Goal: Task Accomplishment & Management: Complete application form

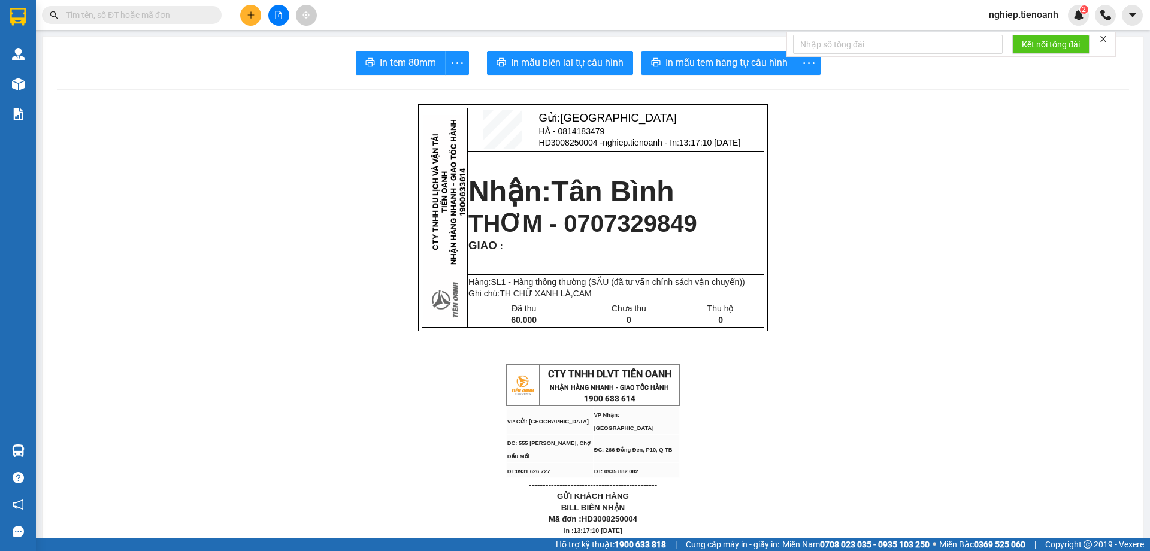
click at [167, 19] on input "text" at bounding box center [136, 14] width 141 height 13
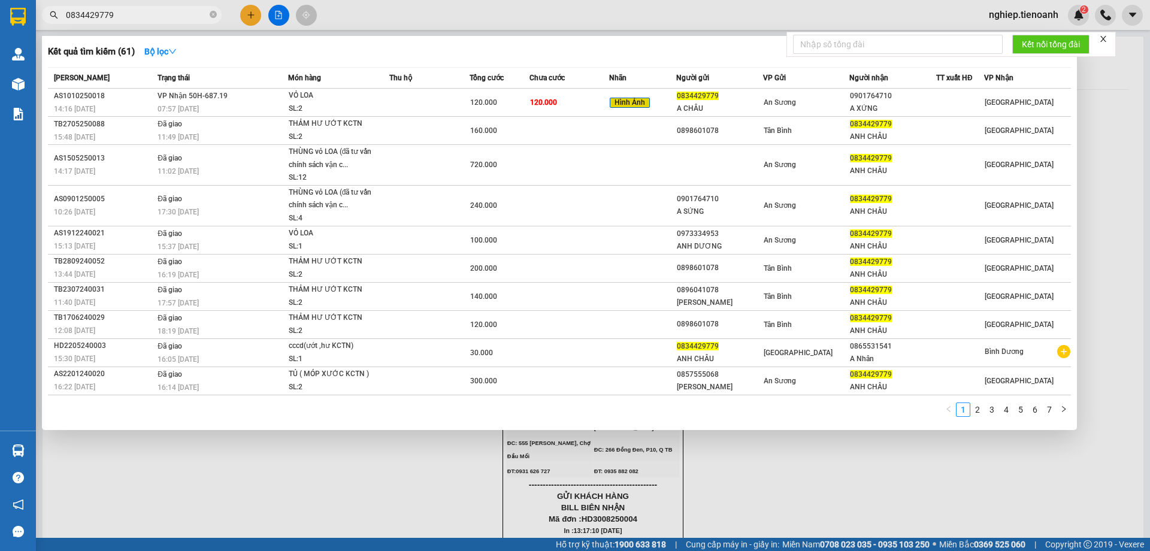
type input "0834429779"
click at [250, 16] on div at bounding box center [575, 275] width 1150 height 551
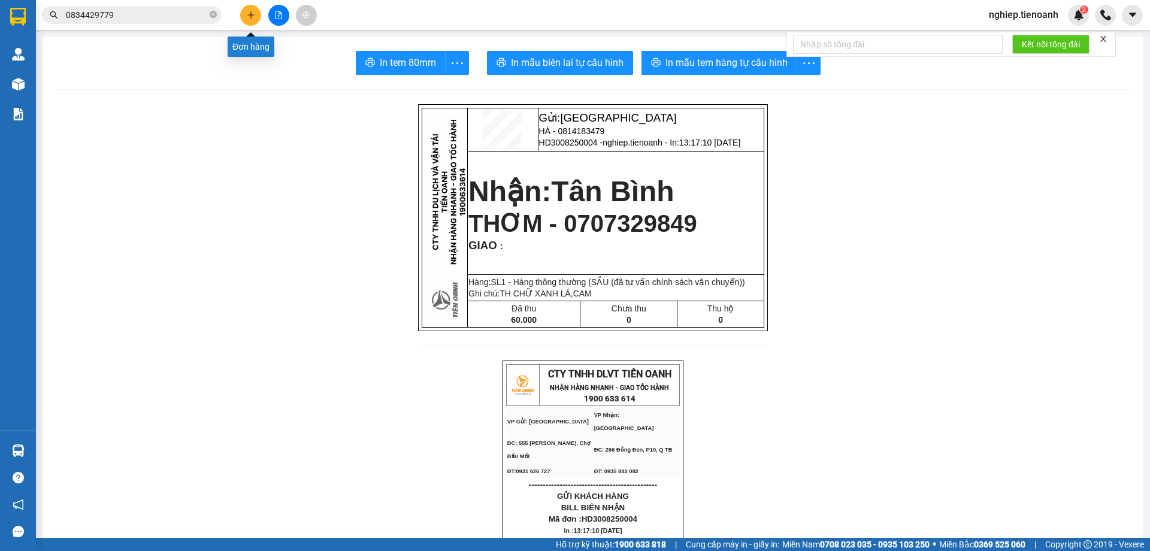
click at [246, 10] on button at bounding box center [250, 15] width 21 height 21
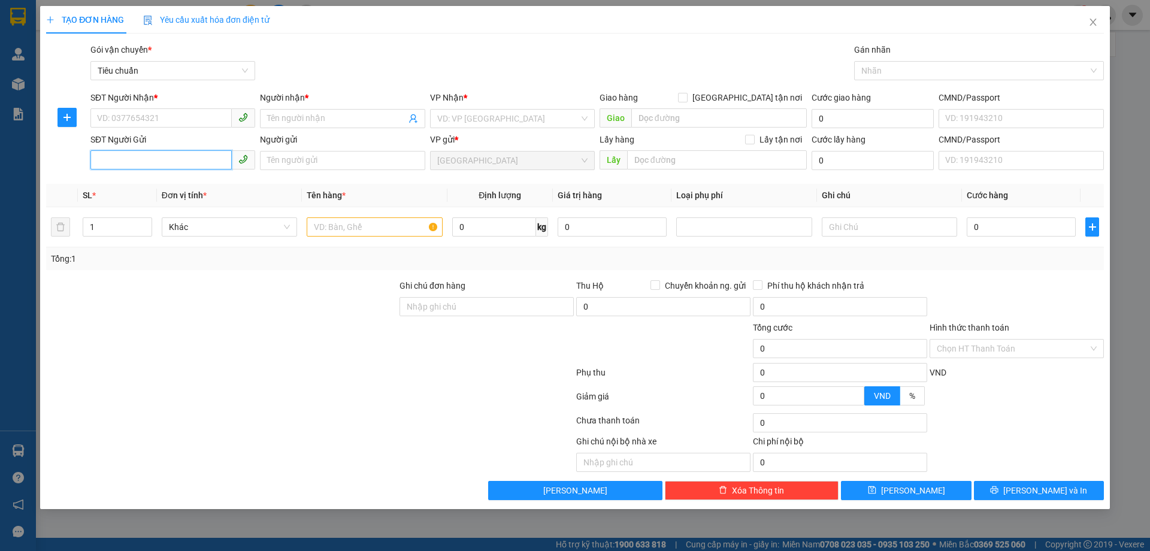
click at [163, 168] on input "SĐT Người Gửi" at bounding box center [160, 159] width 141 height 19
type input "0906527"
drag, startPoint x: 178, startPoint y: 186, endPoint x: 183, endPoint y: 211, distance: 25.2
click at [178, 186] on div "0906527100 - Tiến" at bounding box center [173, 184] width 150 height 13
type input "0938329166"
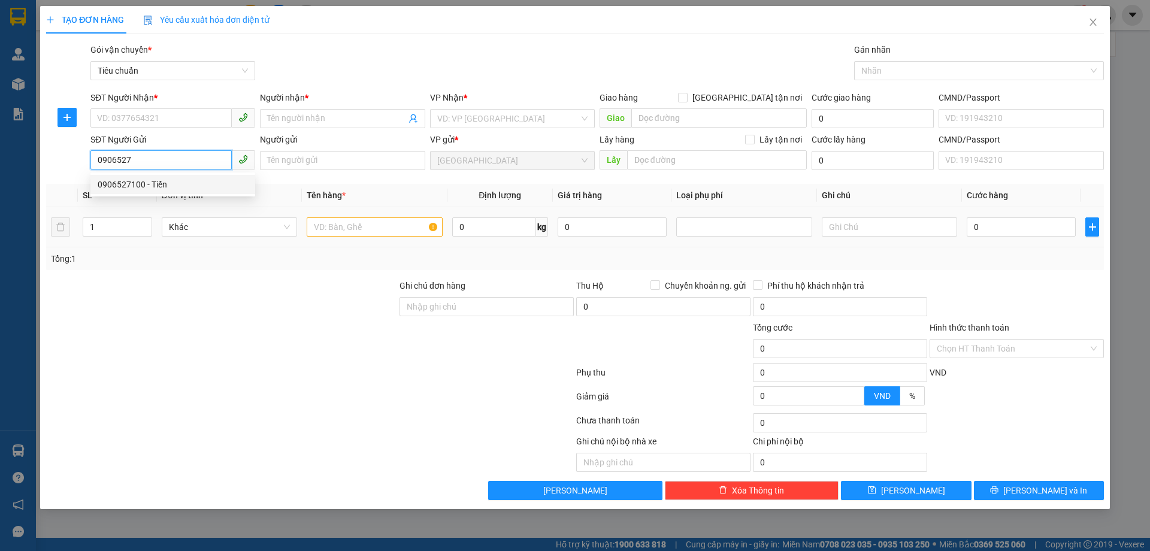
type input "A Thuận"
type input "0906527100"
type input "Tiến"
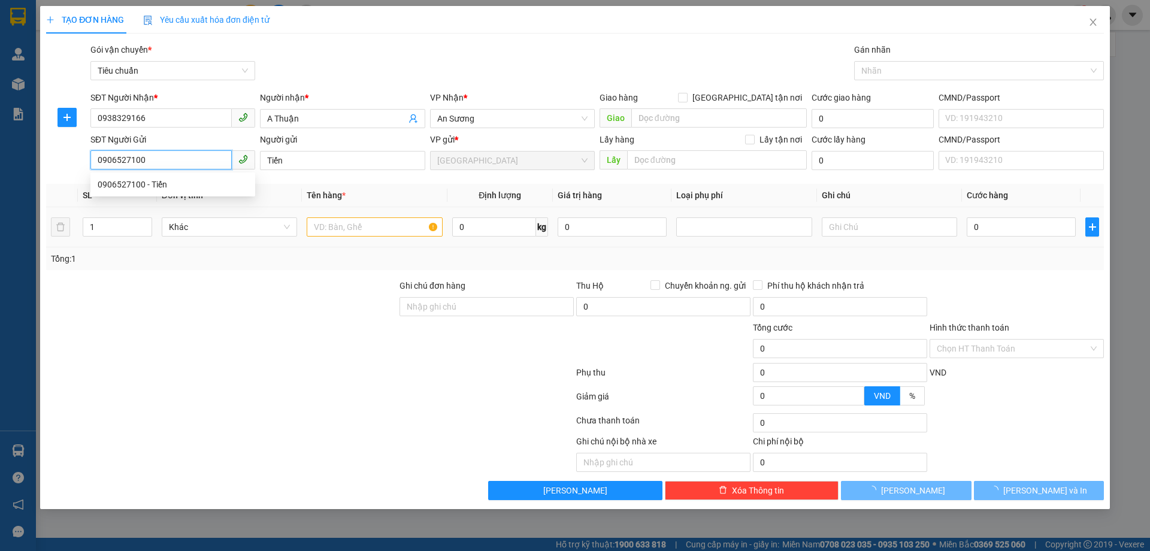
type input "0906527100"
type input "90.000"
drag, startPoint x: 214, startPoint y: 313, endPoint x: 288, endPoint y: 223, distance: 116.2
click at [214, 307] on div at bounding box center [222, 300] width 354 height 42
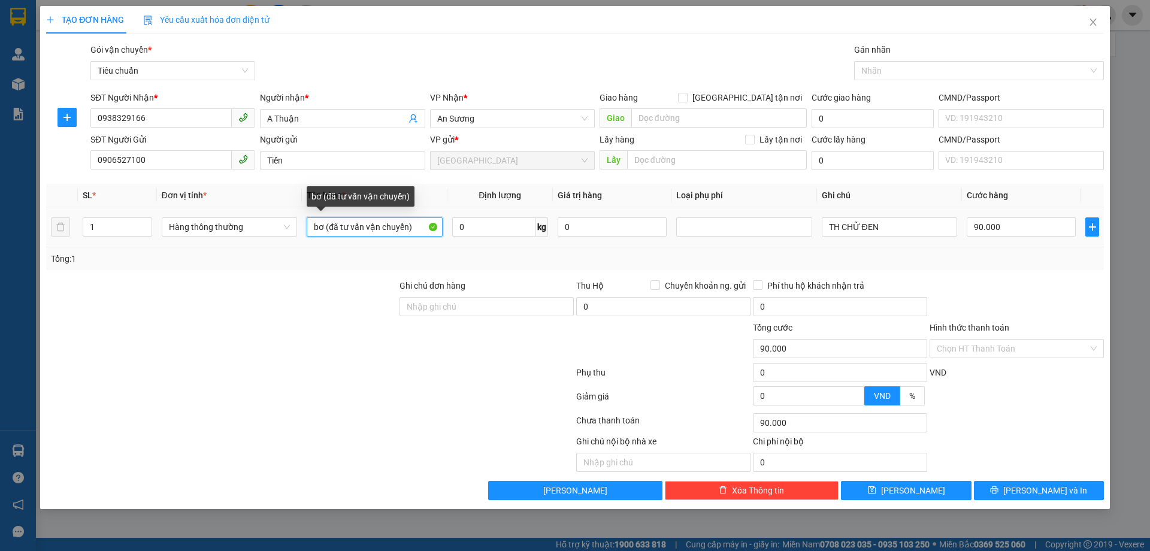
click at [424, 229] on input "bơ (đã tư vấn vận chuyển)" at bounding box center [374, 227] width 135 height 19
type input "BƠ"
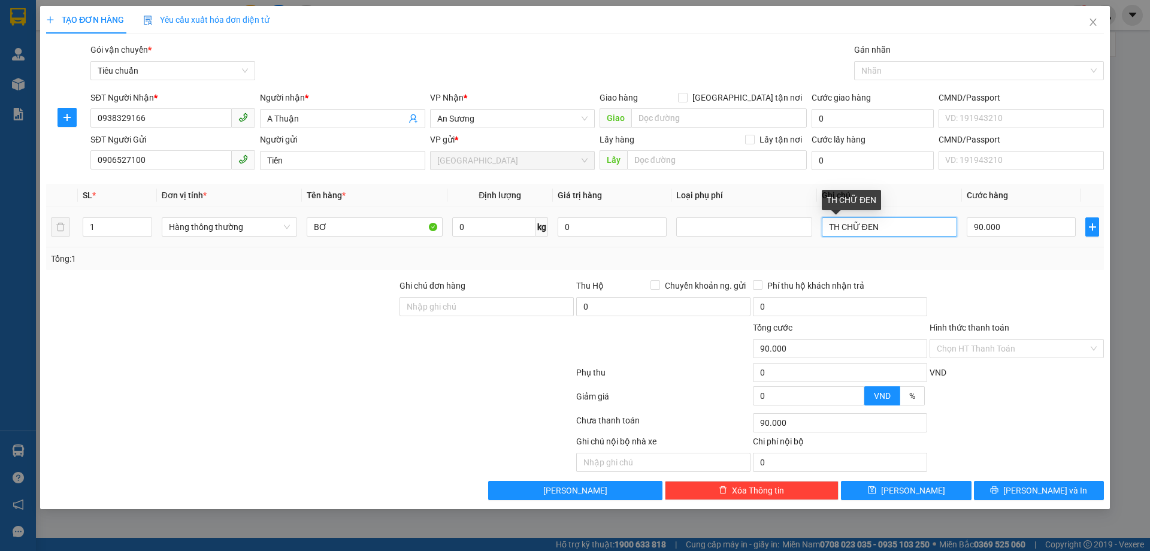
click at [889, 219] on input "TH CHỮ ĐEN" at bounding box center [889, 227] width 135 height 19
type input "T"
type input "BAO XANH"
click at [507, 229] on input "0" at bounding box center [494, 227] width 84 height 19
type input "47"
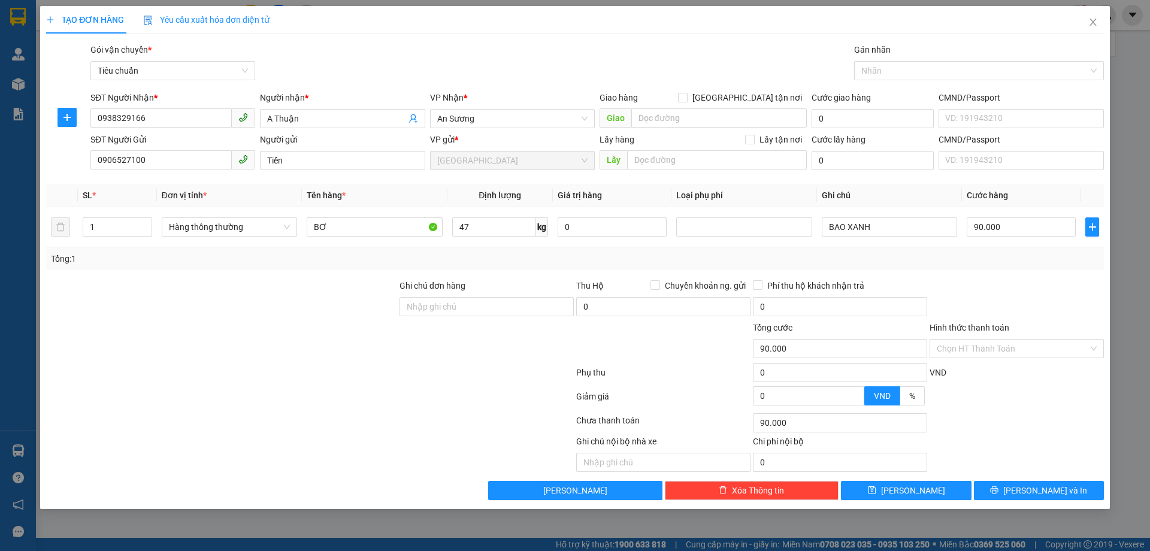
click at [321, 422] on div at bounding box center [310, 423] width 530 height 24
drag, startPoint x: 1024, startPoint y: 286, endPoint x: 1007, endPoint y: 288, distance: 16.9
click at [1025, 285] on div at bounding box center [1017, 300] width 177 height 42
click at [371, 376] on div at bounding box center [310, 375] width 530 height 24
click at [986, 358] on div "Hình thức thanh toán Chọn HT Thanh Toán" at bounding box center [1017, 342] width 174 height 42
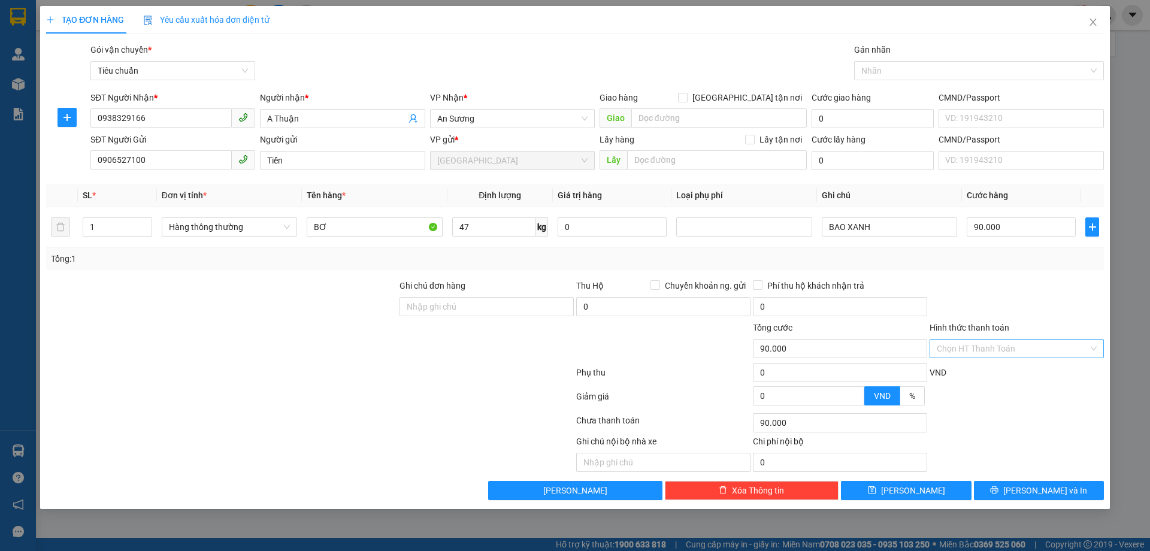
click at [993, 349] on input "Hình thức thanh toán" at bounding box center [1013, 349] width 152 height 18
drag, startPoint x: 980, startPoint y: 370, endPoint x: 981, endPoint y: 382, distance: 12.6
click at [979, 369] on div "Tại văn phòng" at bounding box center [1017, 372] width 160 height 13
type input "0"
click at [1007, 498] on button "[PERSON_NAME] và In" at bounding box center [1039, 490] width 130 height 19
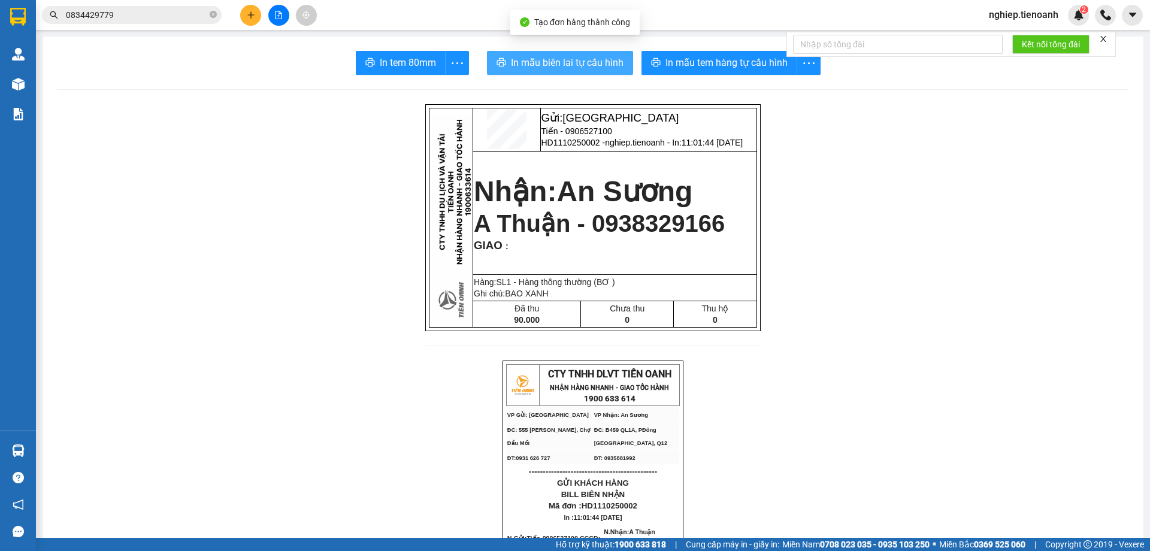
click at [558, 60] on span "In mẫu biên lai tự cấu hình" at bounding box center [567, 62] width 113 height 15
click at [575, 59] on span "In mẫu biên lai tự cấu hình" at bounding box center [567, 62] width 113 height 15
drag, startPoint x: 578, startPoint y: 64, endPoint x: 667, endPoint y: 70, distance: 90.0
click at [581, 64] on span "In mẫu biên lai tự cấu hình" at bounding box center [567, 62] width 113 height 15
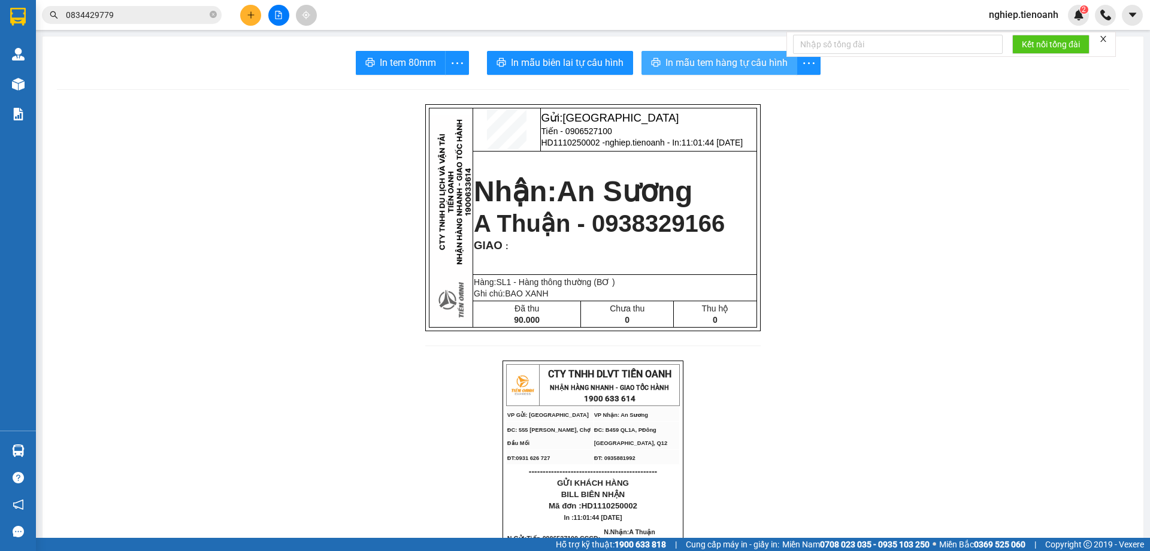
click at [709, 67] on span "In mẫu tem hàng tự cấu hình" at bounding box center [727, 62] width 122 height 15
